Goal: Task Accomplishment & Management: Manage account settings

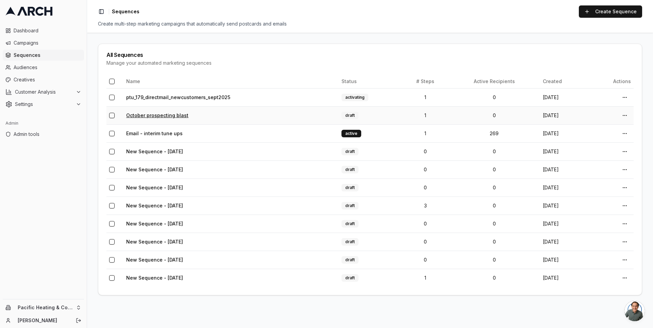
click at [175, 113] on link "October prospecting blast" at bounding box center [157, 115] width 62 height 6
click at [165, 94] on link "ptu_179_directmail_newcustomers_sept2025" at bounding box center [178, 97] width 104 height 6
click at [588, 11] on link "Create Sequence" at bounding box center [610, 11] width 63 height 12
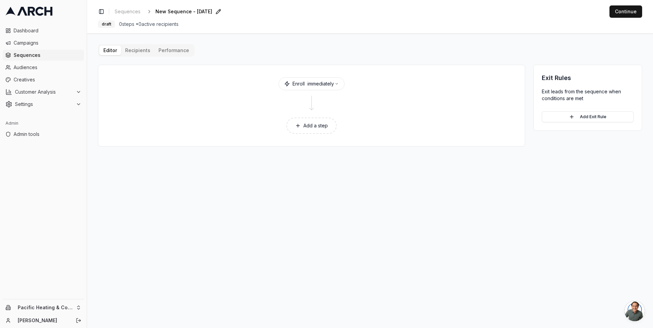
click at [212, 12] on span "New Sequence - Oct 2, 2025" at bounding box center [183, 11] width 57 height 7
click at [208, 12] on input "New Sequence - Oct 2, 2025" at bounding box center [195, 11] width 80 height 10
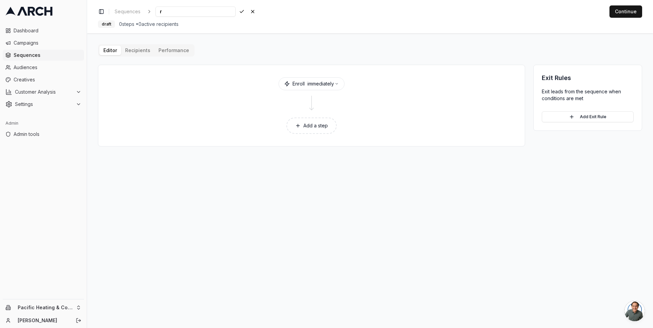
scroll to position [0, 0]
type input "rename me:"
click at [240, 12] on div "Save Cancel" at bounding box center [247, 12] width 20 height 10
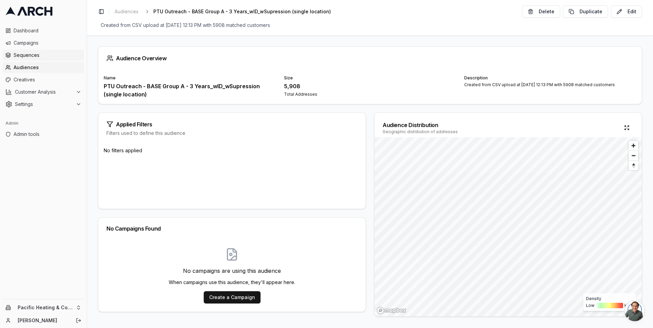
click at [42, 57] on span "Sequences" at bounding box center [48, 55] width 68 height 7
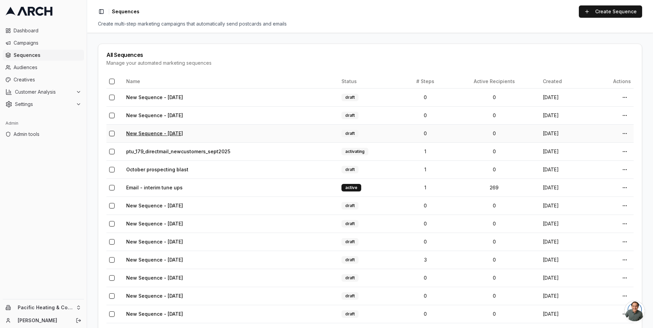
click at [162, 133] on link "New Sequence - [DATE]" at bounding box center [154, 133] width 57 height 6
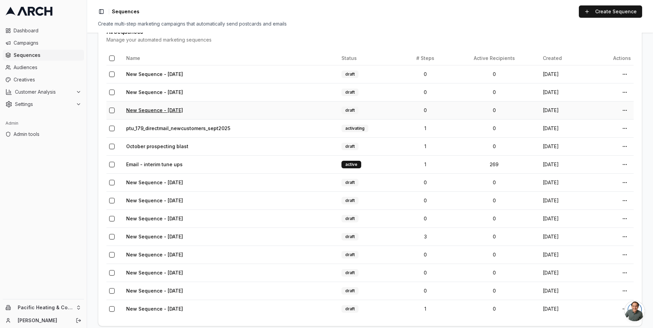
scroll to position [30, 0]
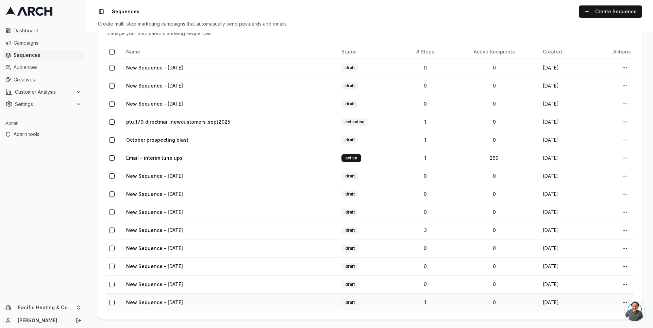
click at [111, 300] on button "button" at bounding box center [111, 301] width 5 height 5
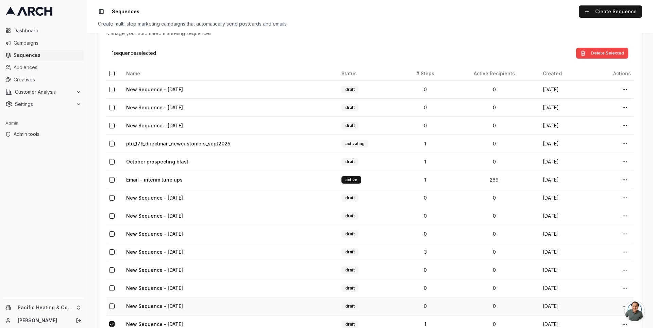
click at [112, 303] on button "button" at bounding box center [111, 305] width 5 height 5
click at [112, 286] on button "button" at bounding box center [111, 287] width 5 height 5
click at [112, 270] on button "button" at bounding box center [111, 269] width 5 height 5
click at [112, 257] on td at bounding box center [114, 252] width 17 height 18
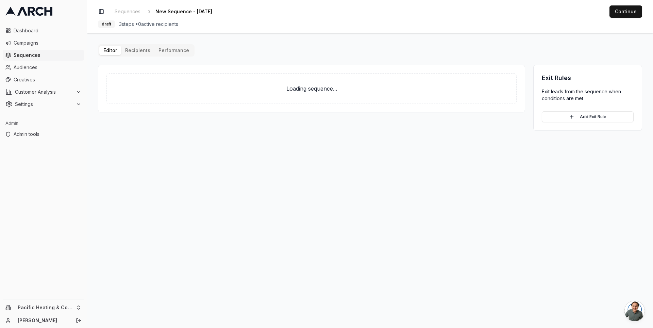
click at [112, 240] on main "Editor Recipients Performance Loading sequence... Exit Rules Exit leads from th…" at bounding box center [370, 180] width 566 height 294
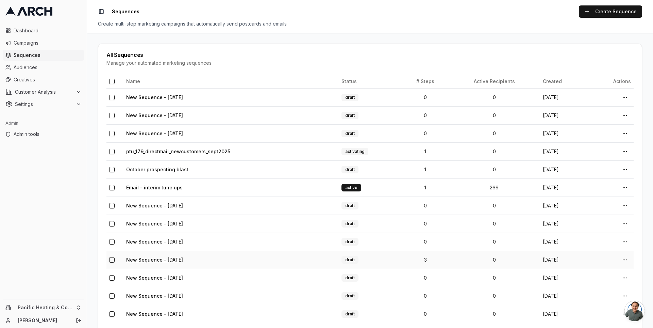
scroll to position [30, 0]
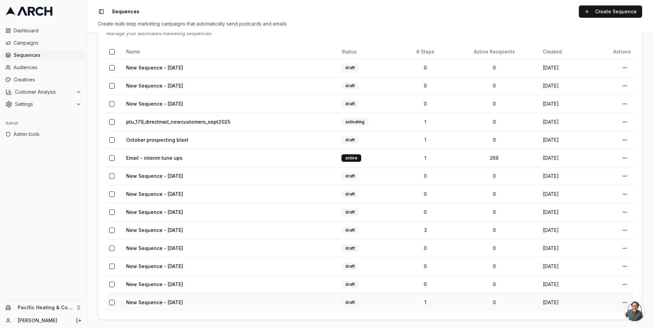
click at [113, 299] on button "button" at bounding box center [111, 301] width 5 height 5
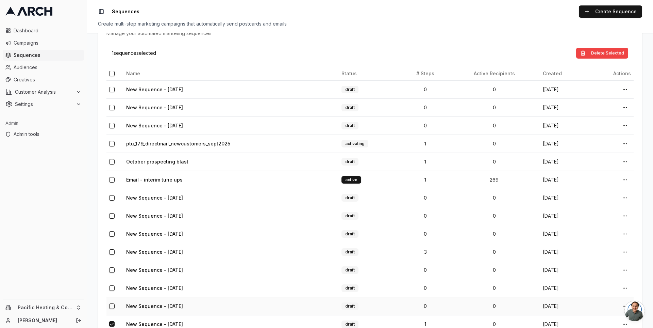
click at [113, 303] on button "button" at bounding box center [111, 305] width 5 height 5
click at [113, 286] on button "button" at bounding box center [111, 287] width 5 height 5
click at [112, 267] on button "button" at bounding box center [111, 269] width 5 height 5
click at [112, 249] on button "button" at bounding box center [111, 251] width 5 height 5
click at [113, 231] on button "button" at bounding box center [111, 233] width 5 height 5
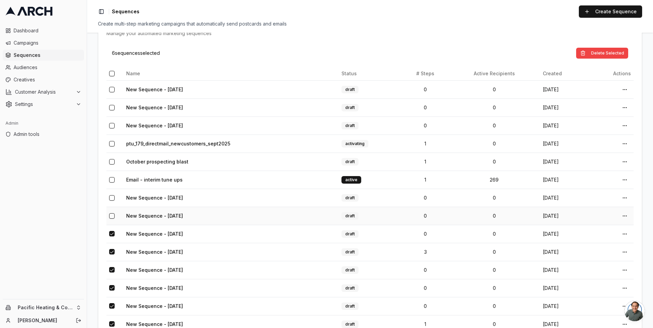
click at [113, 217] on td at bounding box center [114, 216] width 17 height 18
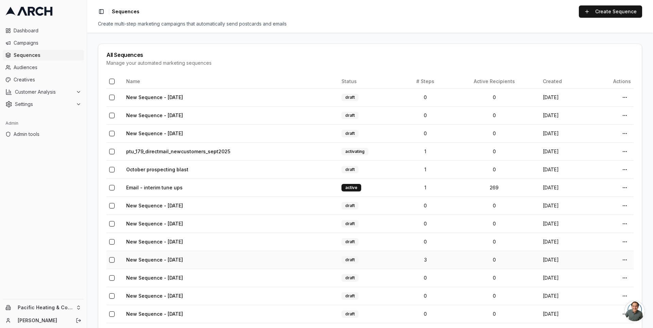
scroll to position [30, 0]
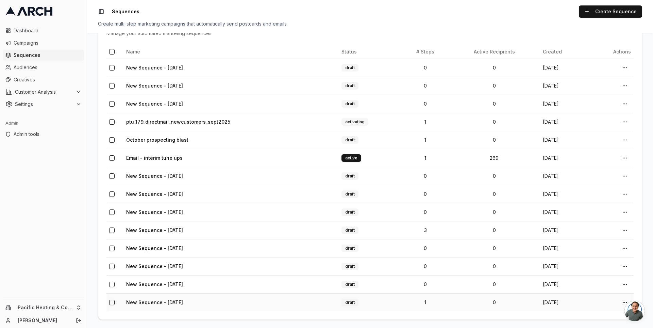
click at [112, 300] on button "button" at bounding box center [111, 301] width 5 height 5
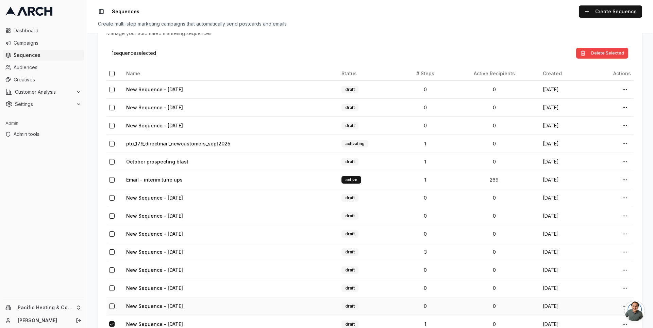
click at [113, 303] on button "button" at bounding box center [111, 305] width 5 height 5
click at [112, 285] on button "button" at bounding box center [111, 287] width 5 height 5
click at [112, 269] on button "button" at bounding box center [111, 269] width 5 height 5
click at [112, 249] on button "button" at bounding box center [111, 251] width 5 height 5
click at [112, 232] on button "button" at bounding box center [111, 233] width 5 height 5
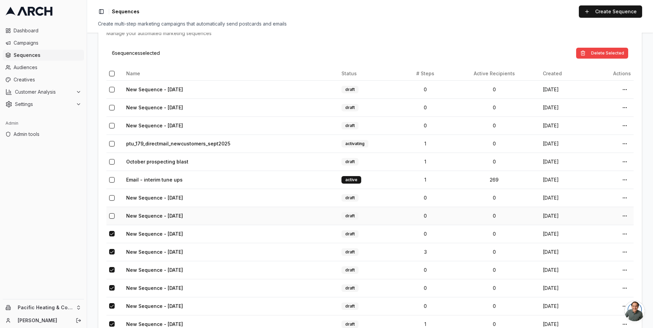
click at [113, 213] on button "button" at bounding box center [111, 215] width 5 height 5
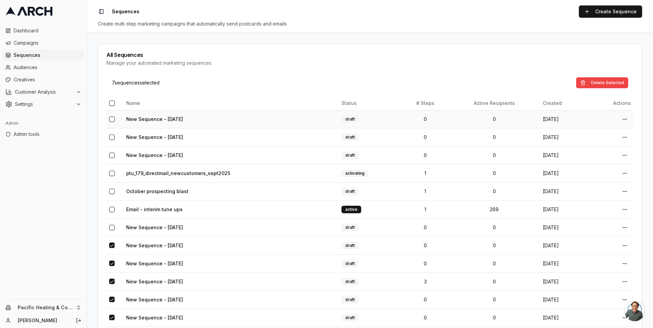
click at [112, 119] on button "button" at bounding box center [111, 118] width 5 height 5
click at [112, 136] on button "button" at bounding box center [111, 136] width 5 height 5
click at [112, 155] on button "button" at bounding box center [111, 154] width 5 height 5
click at [593, 81] on button "Delete Selected" at bounding box center [602, 82] width 52 height 11
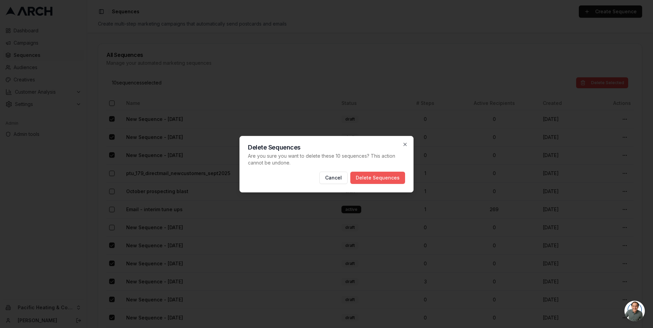
click at [379, 176] on button "Delete Sequences" at bounding box center [377, 177] width 55 height 12
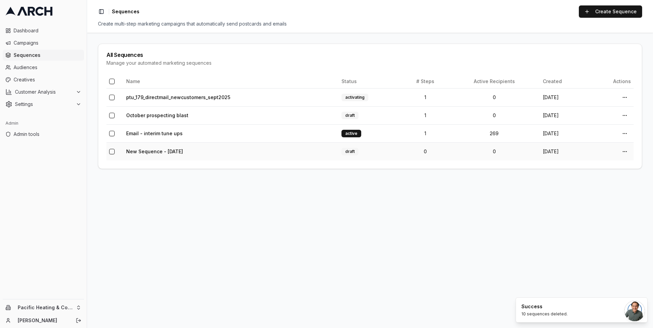
click at [112, 153] on button "button" at bounding box center [111, 151] width 5 height 5
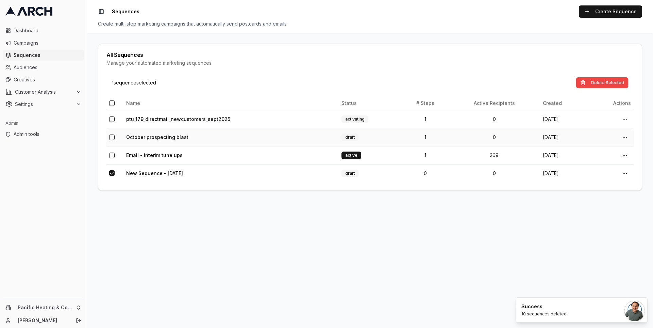
click at [111, 136] on button "button" at bounding box center [111, 136] width 5 height 5
click at [609, 80] on button "Delete Selected" at bounding box center [602, 82] width 52 height 11
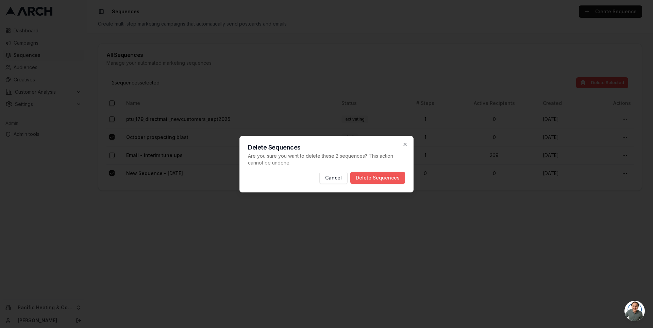
click at [375, 180] on button "Delete Sequences" at bounding box center [377, 177] width 55 height 12
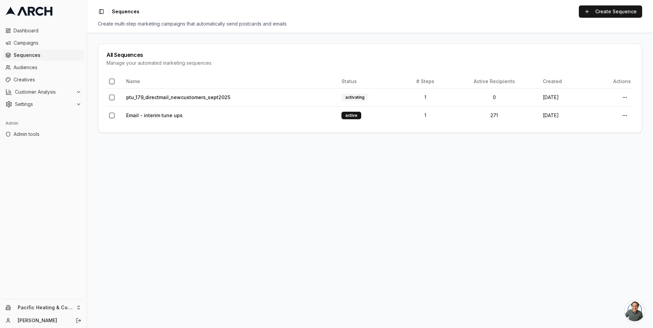
click at [638, 312] on span "Open chat" at bounding box center [635, 310] width 20 height 20
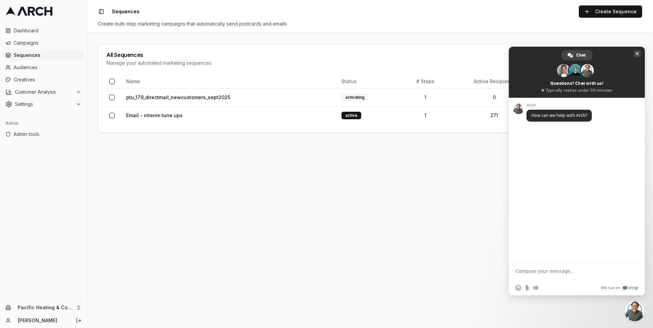
click at [638, 52] on span "Close chat" at bounding box center [637, 53] width 3 height 3
